Goal: Task Accomplishment & Management: Complete application form

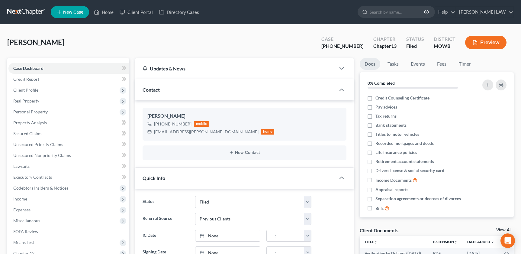
select select "4"
select select "1"
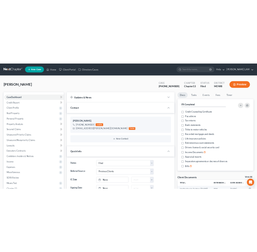
scroll to position [83, 0]
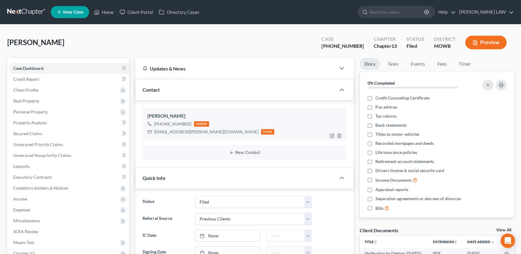
click at [167, 128] on div "[EMAIL_ADDRESS][PERSON_NAME][DOMAIN_NAME] home" at bounding box center [210, 132] width 127 height 8
click at [104, 46] on div "[PERSON_NAME] Upgraded Case [PHONE_NUMBER] Chapter Chapter 13 Status [GEOGRAPHI…" at bounding box center [260, 45] width 507 height 26
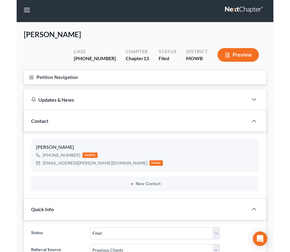
scroll to position [0, 0]
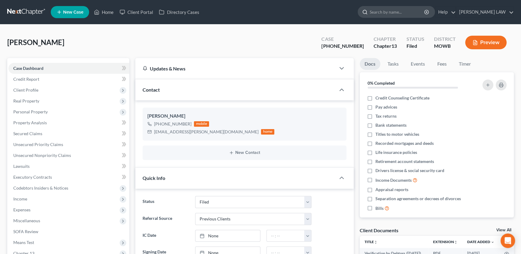
click at [405, 16] on input "search" at bounding box center [397, 11] width 55 height 11
click at [34, 92] on span "Client Profile" at bounding box center [25, 89] width 25 height 5
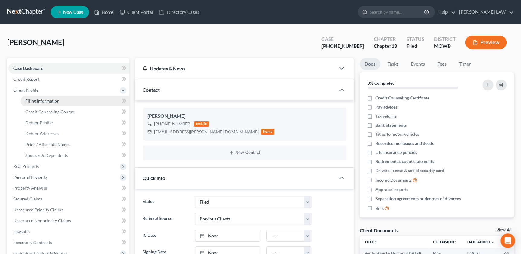
click at [37, 96] on link "Filing Information" at bounding box center [75, 101] width 109 height 11
select select "1"
select select "0"
select select "3"
select select "26"
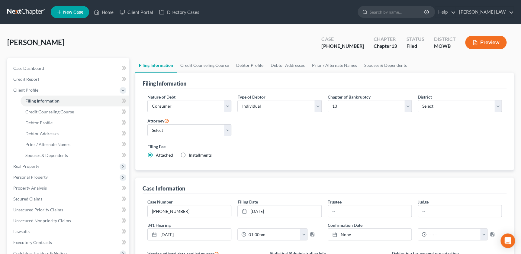
click at [105, 44] on div "[PERSON_NAME] Upgraded Case [PHONE_NUMBER] Chapter Chapter 13 Status [GEOGRAPHI…" at bounding box center [260, 45] width 507 height 26
click at [263, 147] on label "Filing Fee" at bounding box center [324, 146] width 355 height 6
